Goal: Task Accomplishment & Management: Manage account settings

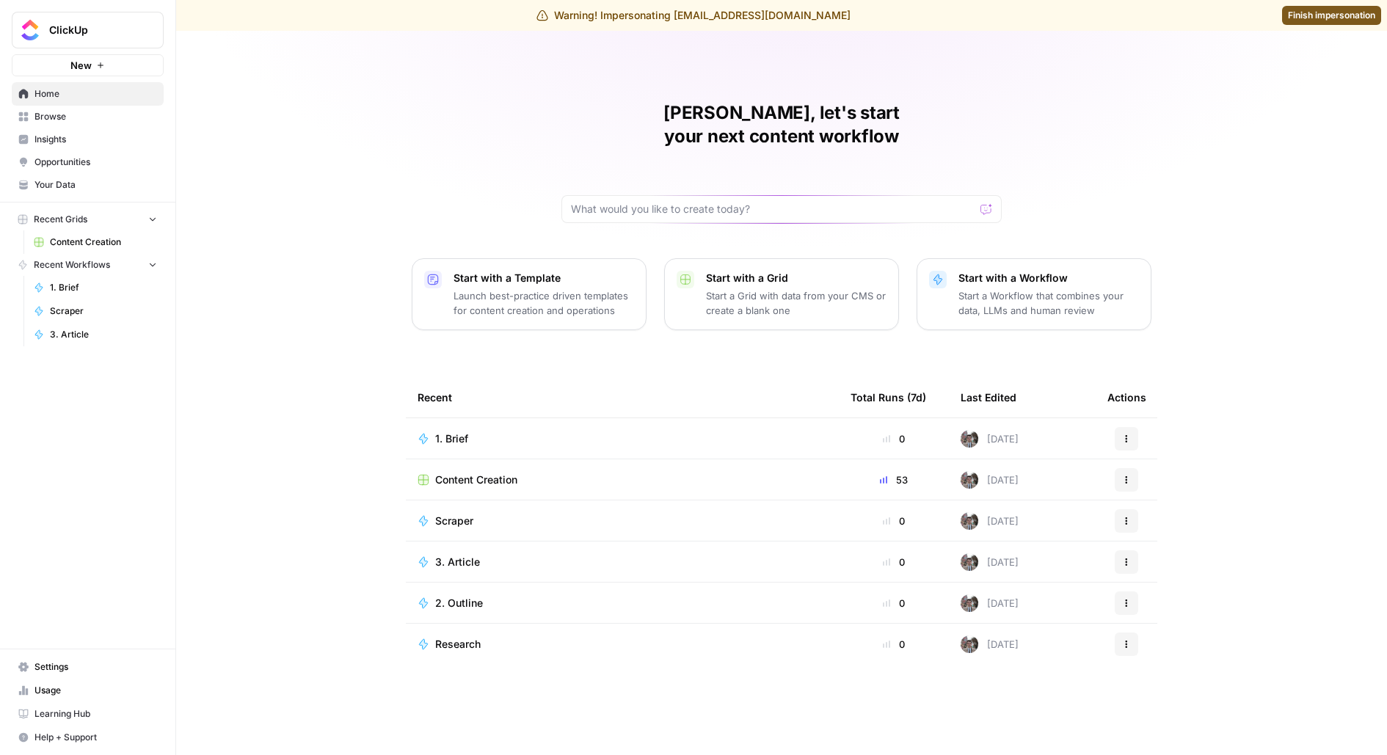
click at [54, 665] on span "Settings" at bounding box center [96, 667] width 123 height 13
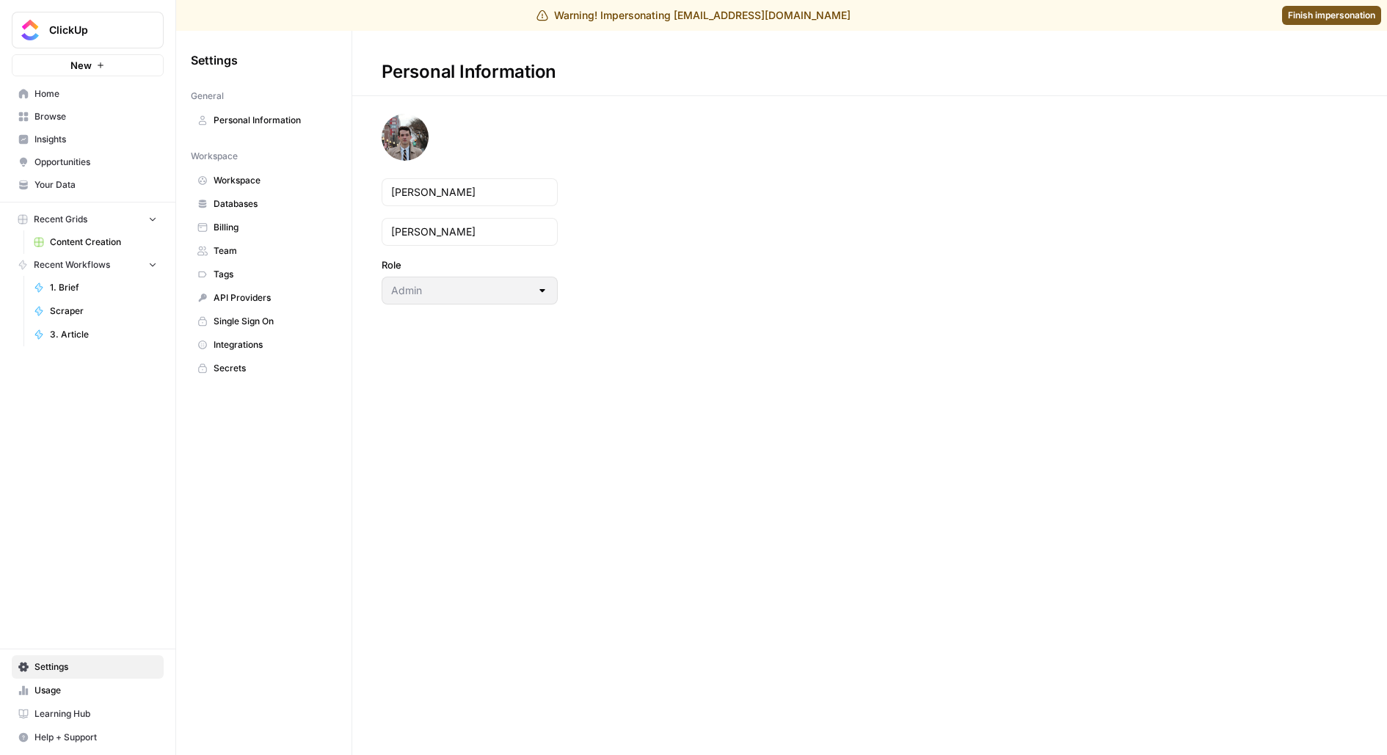
click at [281, 245] on span "Team" at bounding box center [272, 250] width 117 height 13
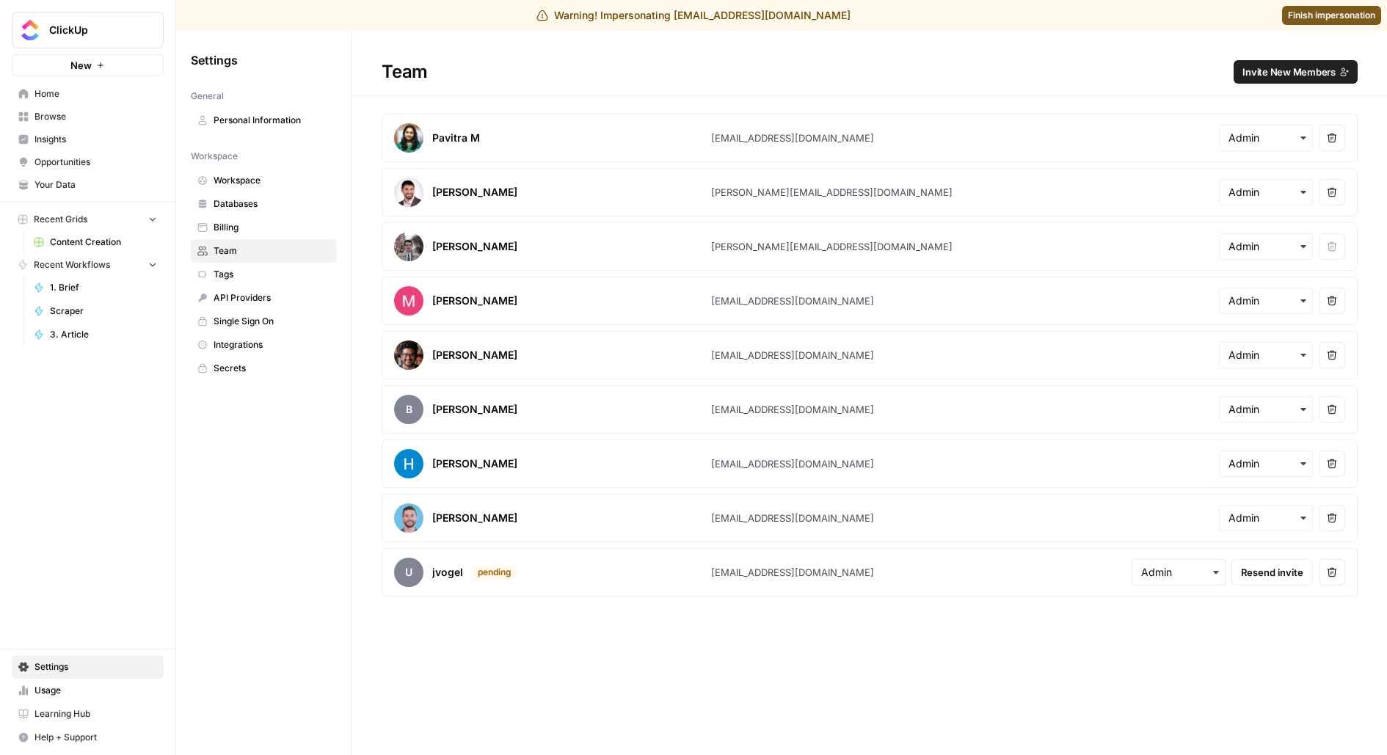
click at [1267, 76] on span "Invite New Members" at bounding box center [1289, 72] width 93 height 15
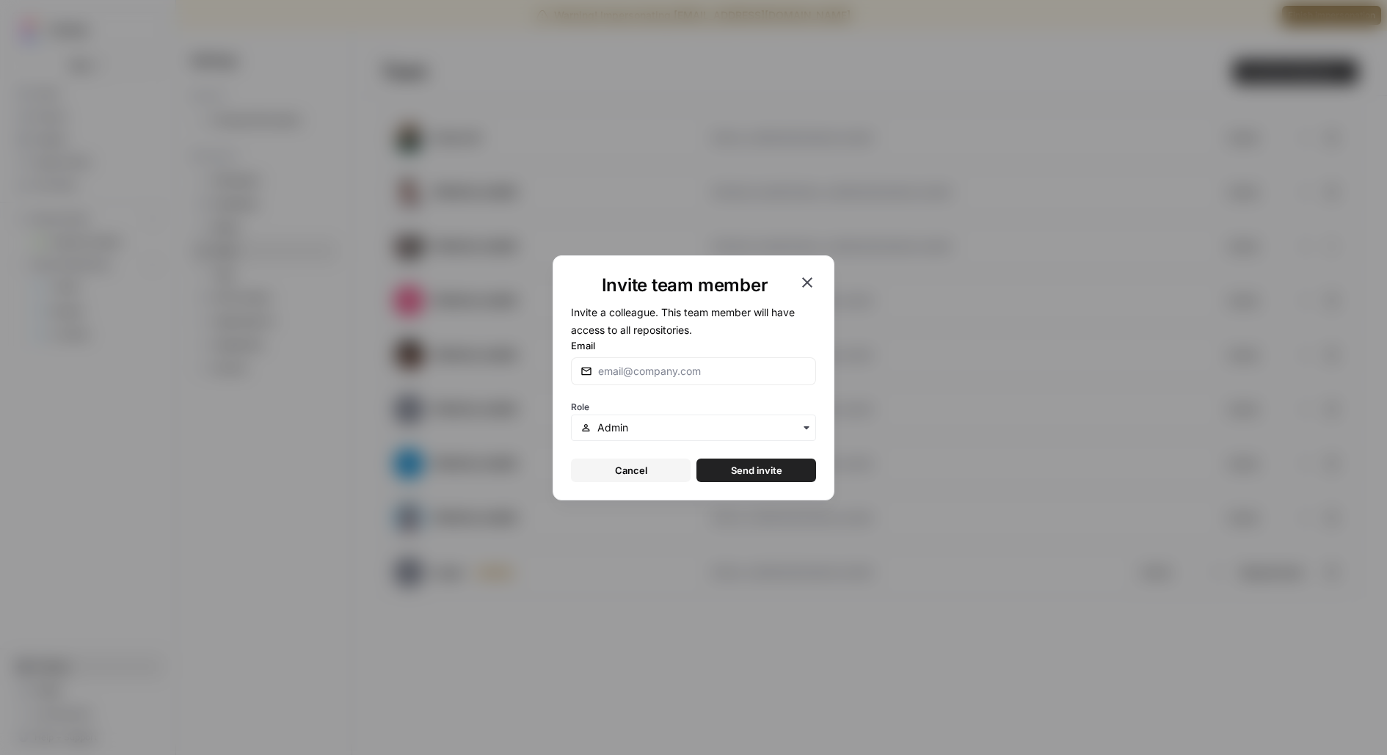
click at [623, 379] on div at bounding box center [693, 371] width 245 height 28
type input "[PERSON_NAME][EMAIL_ADDRESS][DOMAIN_NAME]"
click at [697, 459] on button "Send invite" at bounding box center [757, 470] width 120 height 23
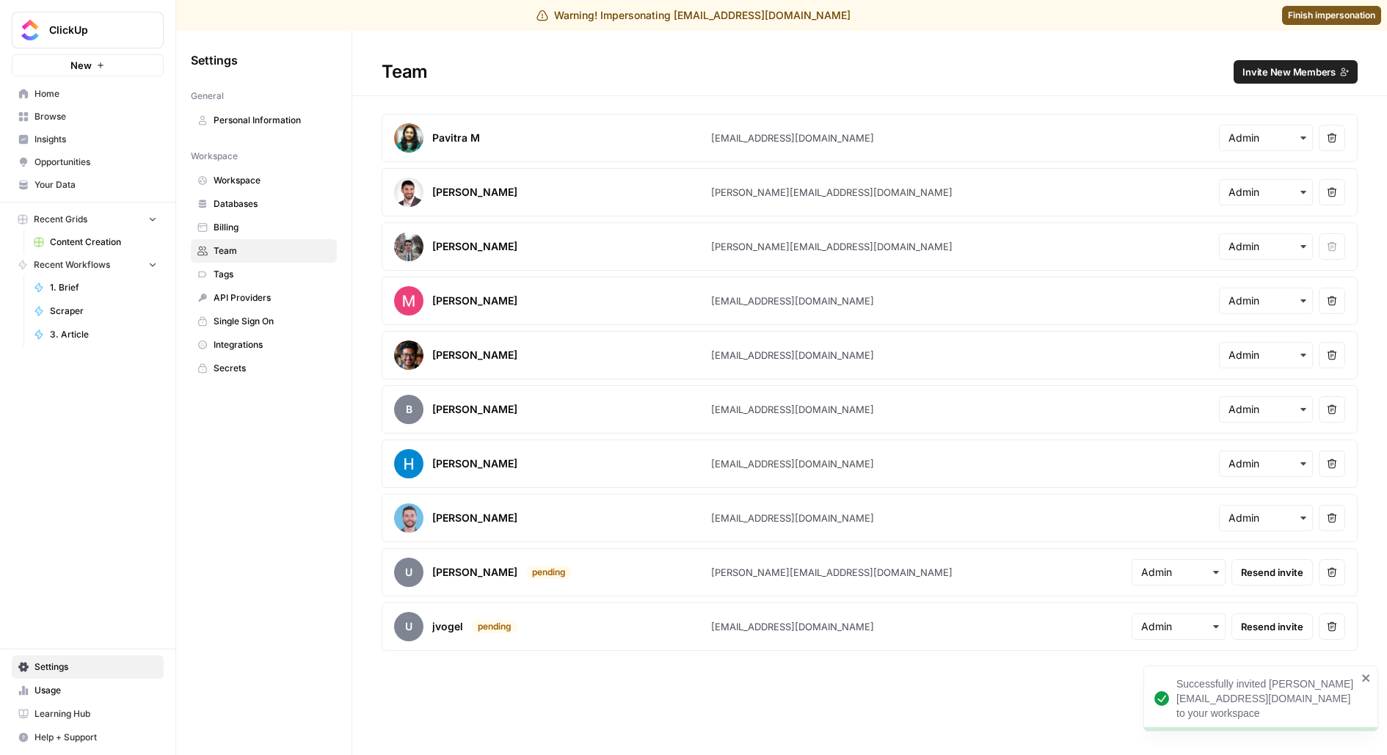
click at [1302, 19] on span "Finish impersonation" at bounding box center [1331, 15] width 87 height 13
